Goal: Information Seeking & Learning: Learn about a topic

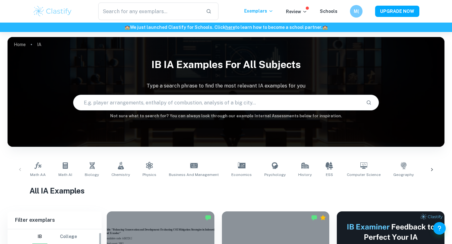
scroll to position [101, 0]
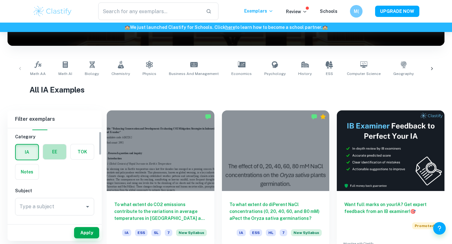
click at [61, 158] on label "button" at bounding box center [54, 151] width 23 height 15
click at [0, 0] on input "radio" at bounding box center [0, 0] width 0 height 0
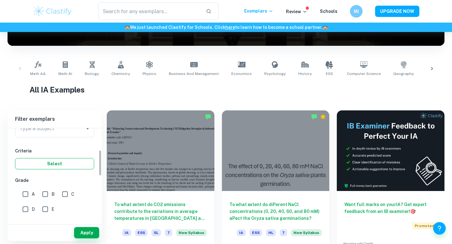
scroll to position [41, 0]
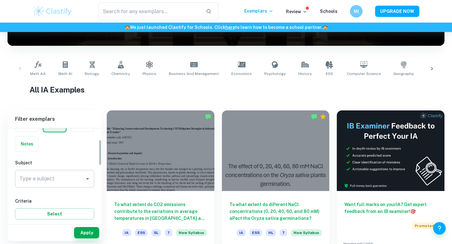
click at [59, 181] on input "Type a subject" at bounding box center [50, 179] width 64 height 12
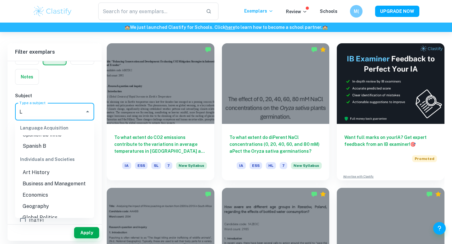
scroll to position [0, 0]
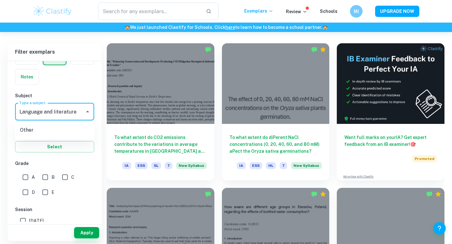
type input "Language and Iiterature"
click at [165, 6] on input "text" at bounding box center [149, 12] width 103 height 18
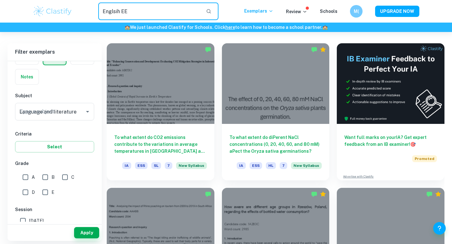
type input "Englsih EE"
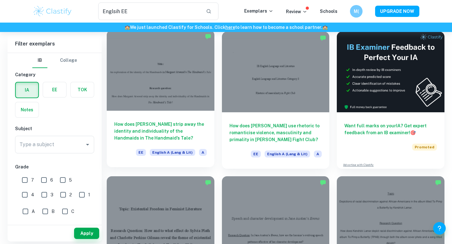
scroll to position [36, 0]
click at [195, 131] on h6 "How does [PERSON_NAME] strip away the identity and individuality of the Handmai…" at bounding box center [160, 131] width 93 height 21
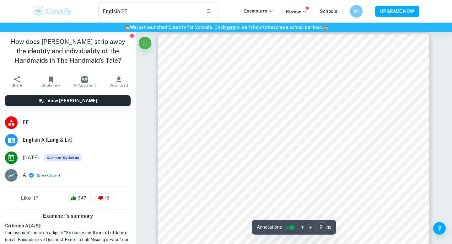
scroll to position [444, 0]
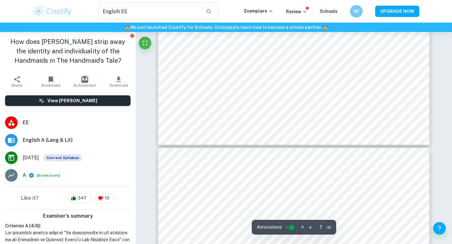
type input "8"
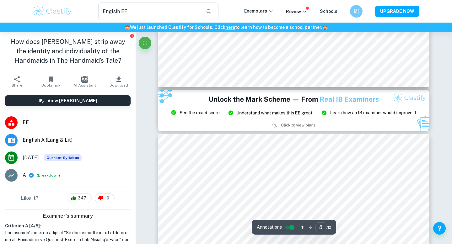
scroll to position [3132, 0]
